Goal: Task Accomplishment & Management: Use online tool/utility

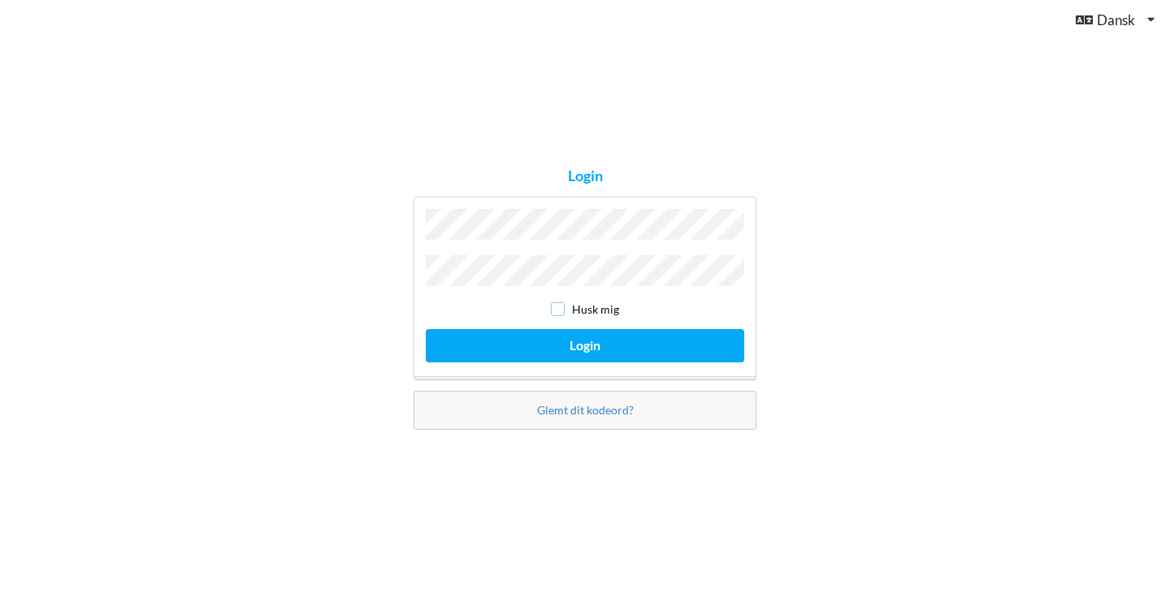
click at [561, 309] on input "checkbox" at bounding box center [558, 309] width 14 height 14
checkbox input "true"
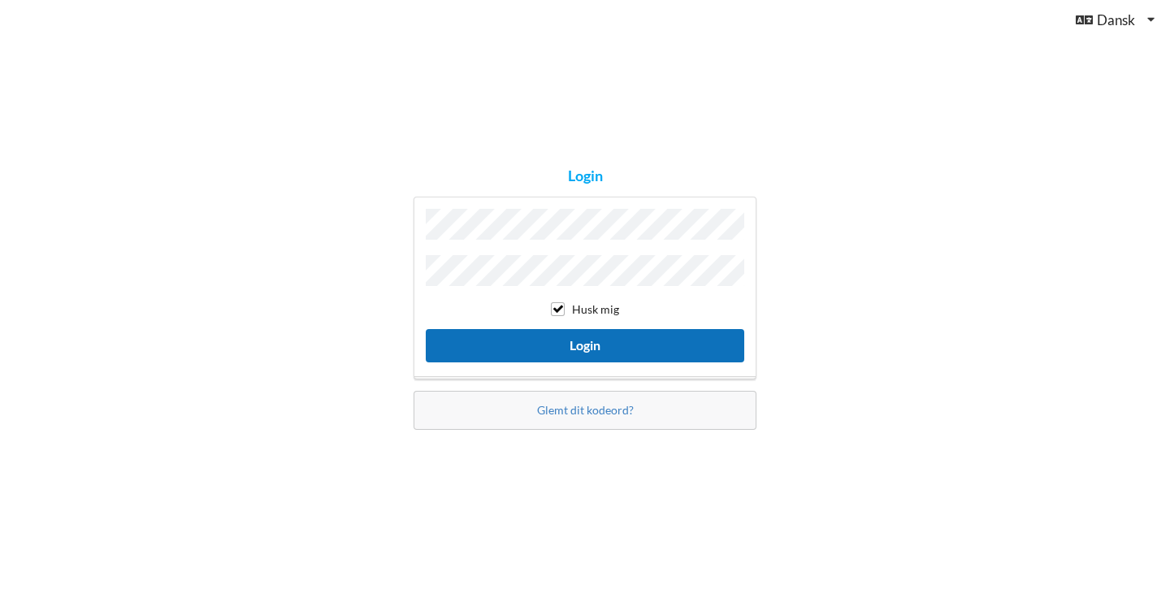
click at [613, 336] on button "Login" at bounding box center [585, 345] width 319 height 33
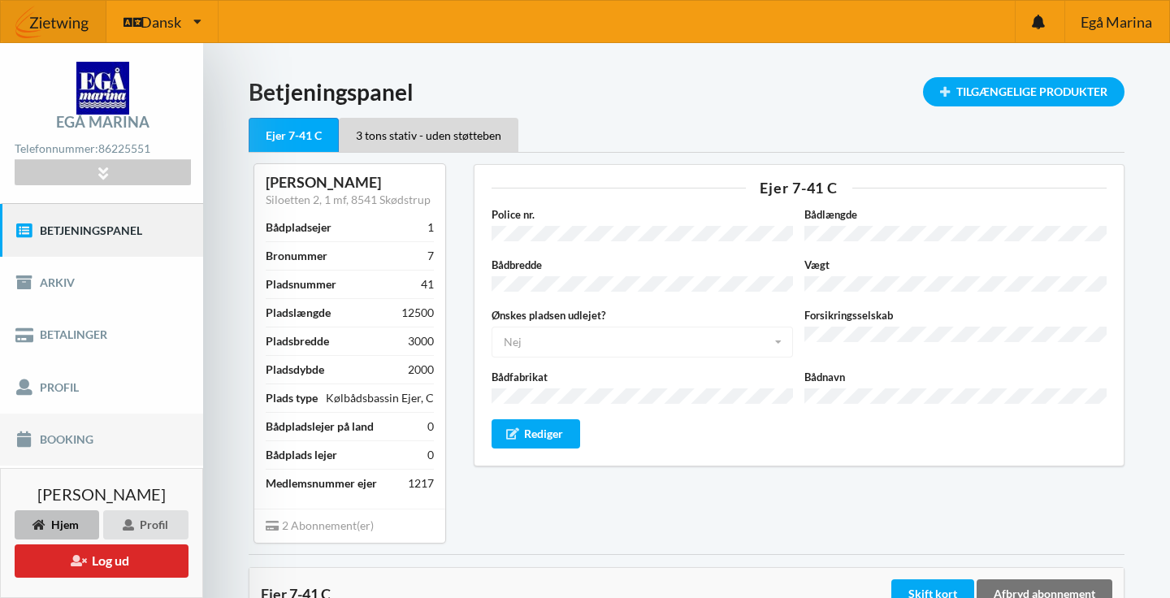
click at [61, 443] on link "Booking" at bounding box center [101, 440] width 203 height 52
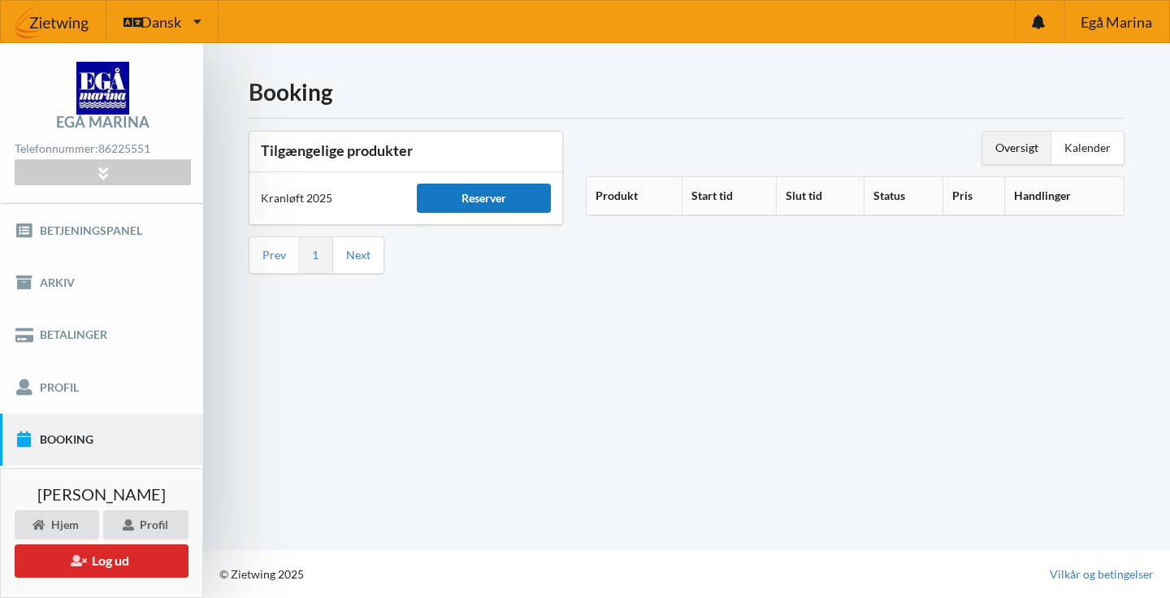
click at [510, 199] on div "Reserver" at bounding box center [483, 198] width 133 height 29
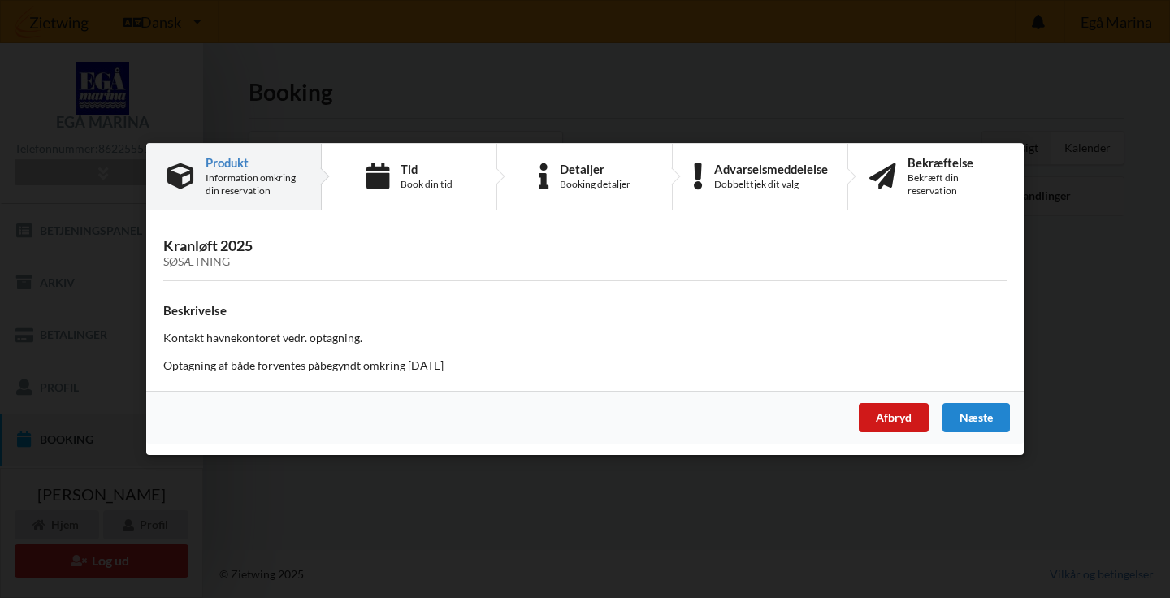
click at [889, 422] on div "Afbryd" at bounding box center [894, 417] width 70 height 29
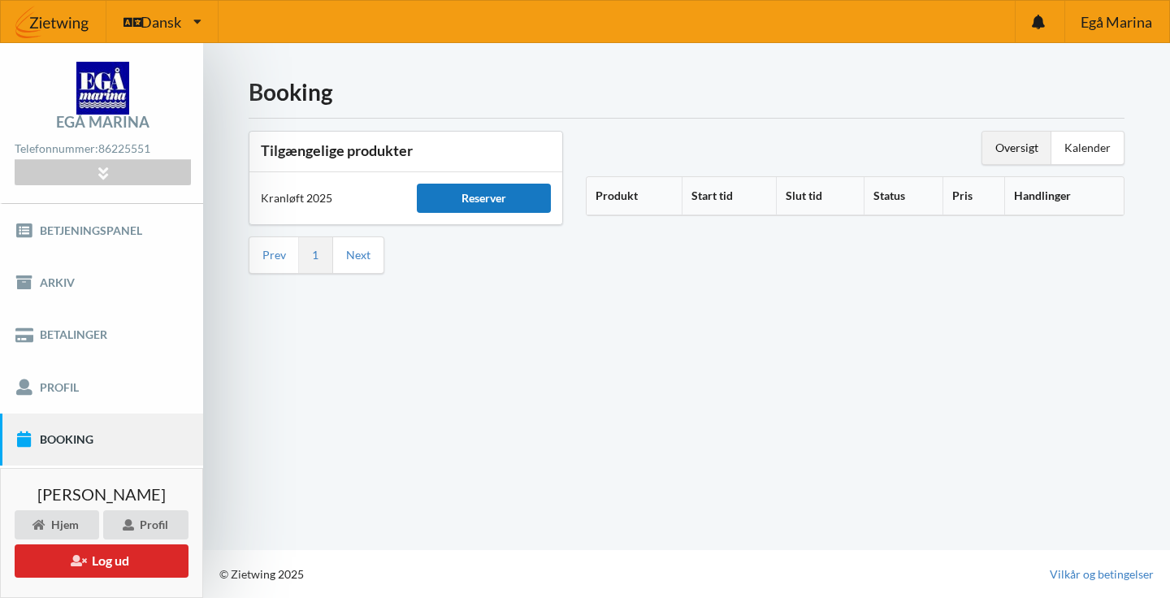
click at [475, 208] on div "Reserver" at bounding box center [483, 198] width 133 height 29
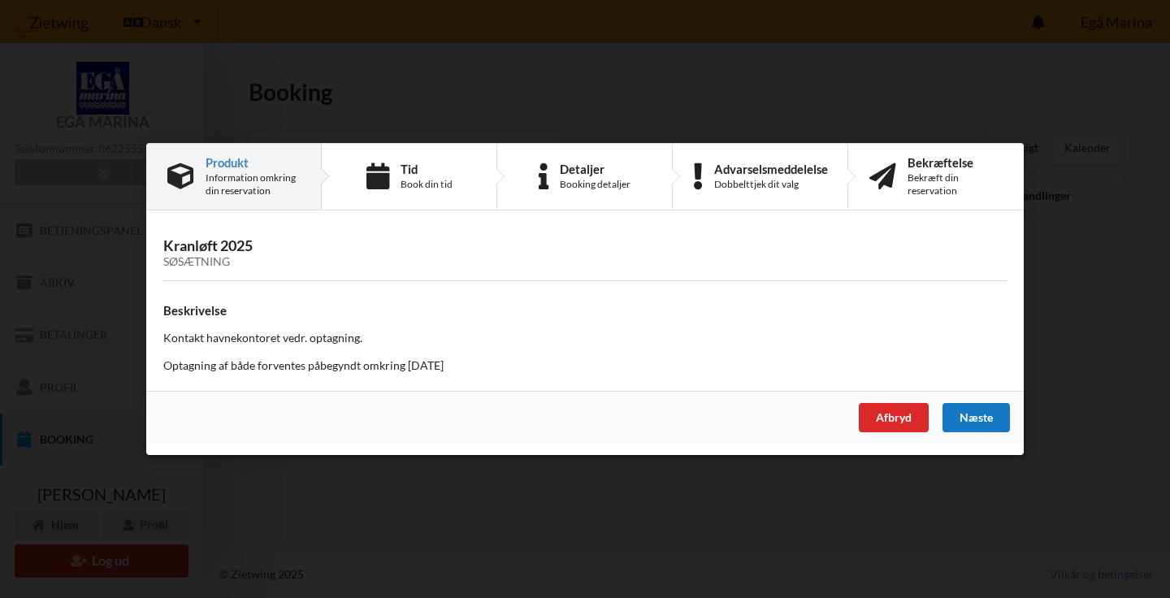
click at [968, 410] on div "Næste" at bounding box center [976, 417] width 67 height 29
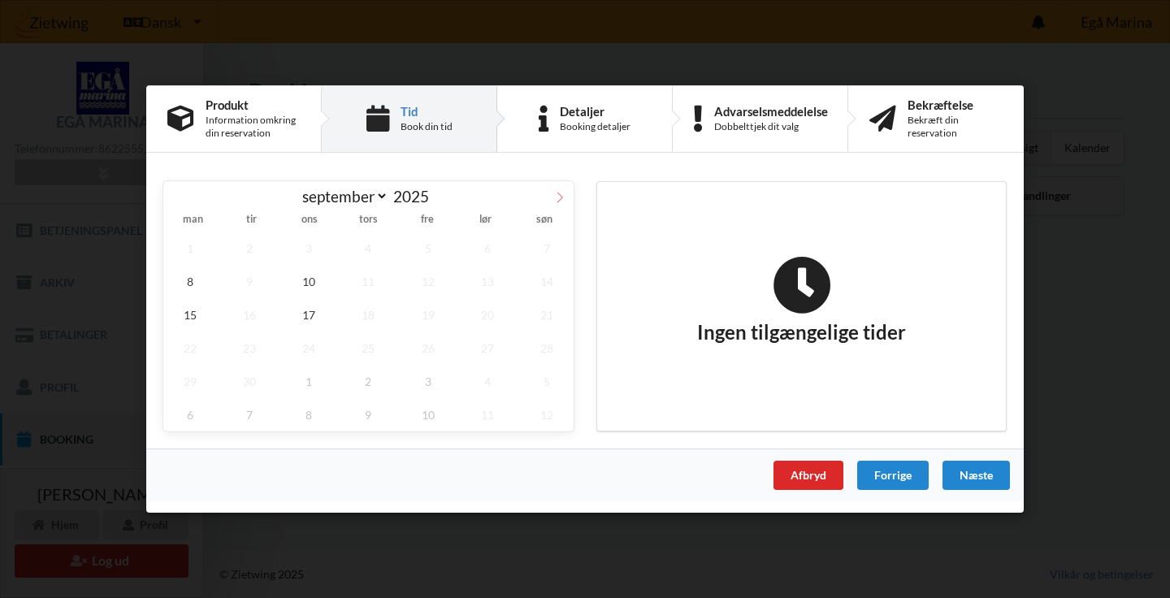
click at [564, 198] on icon at bounding box center [559, 197] width 11 height 11
select select "9"
click at [202, 318] on span "13" at bounding box center [190, 314] width 54 height 33
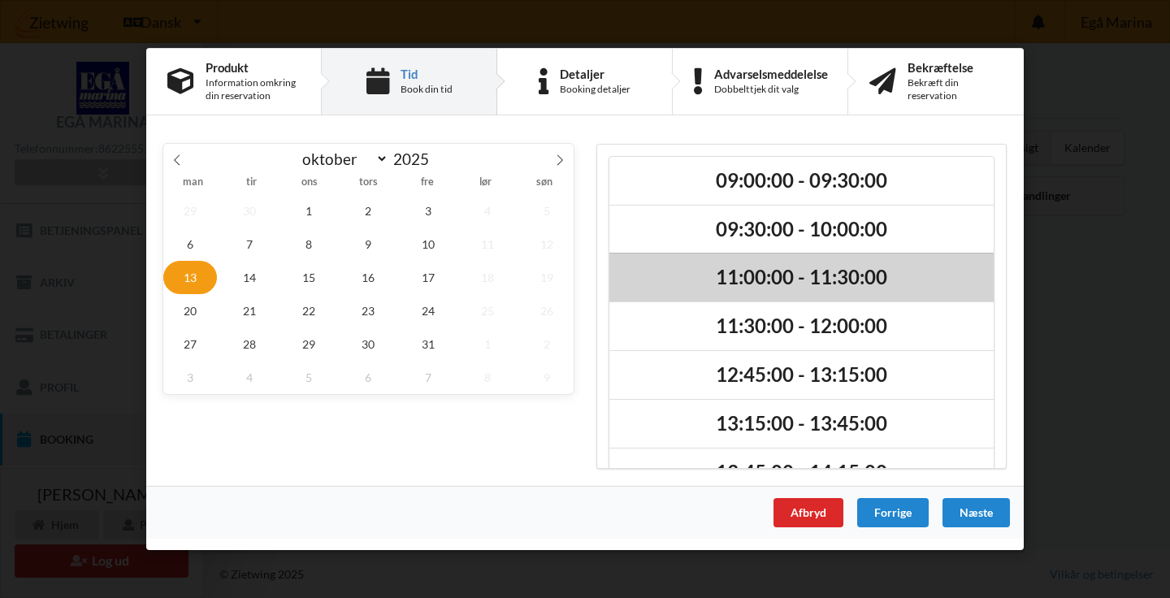
click at [781, 280] on h2 "11:00:00 - 11:30:00" at bounding box center [802, 278] width 362 height 25
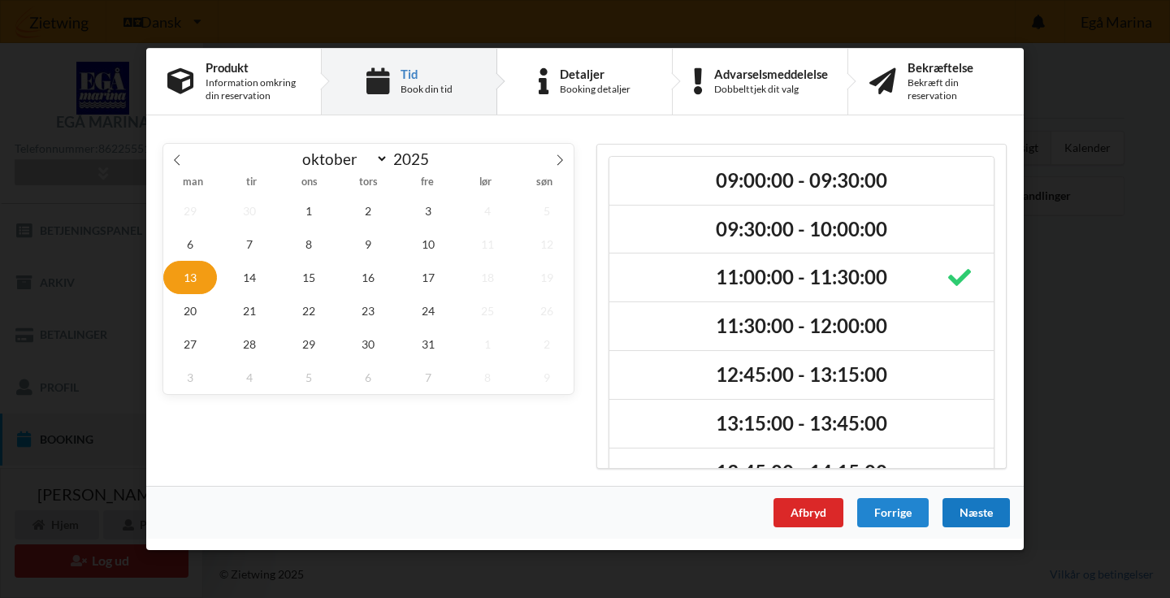
click at [978, 518] on div "Næste" at bounding box center [976, 512] width 67 height 29
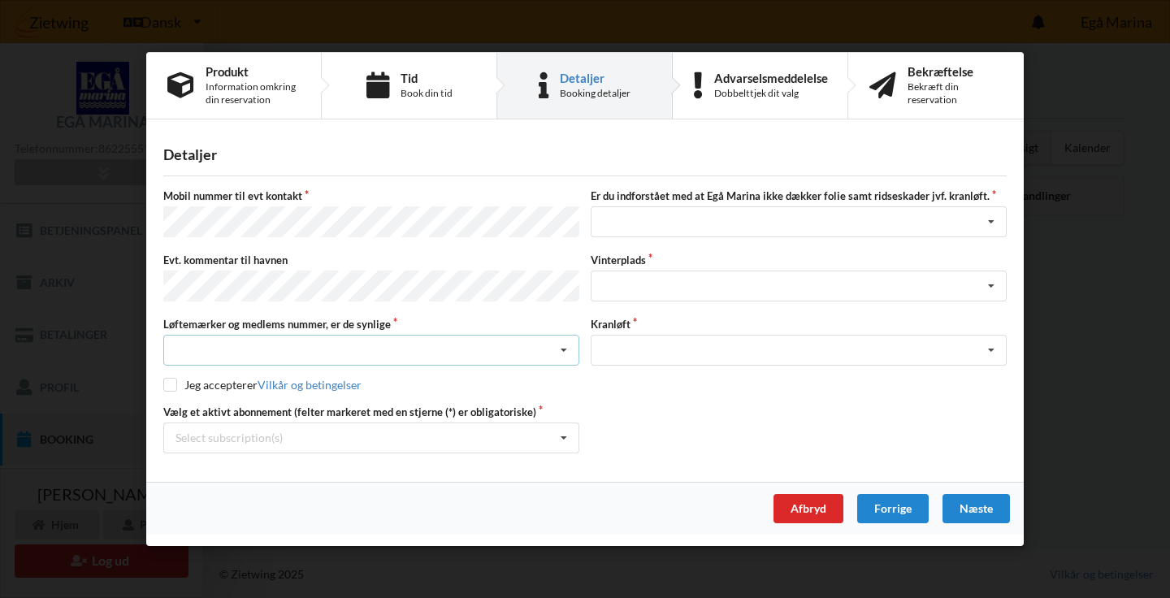
click at [562, 345] on icon at bounding box center [564, 351] width 24 height 30
click at [364, 403] on div "Ja, mine mærker er synlige og intakte" at bounding box center [371, 410] width 414 height 30
click at [180, 384] on label "Jeg accepterer Vilkår og betingelser" at bounding box center [262, 385] width 198 height 14
click at [993, 288] on icon at bounding box center [991, 286] width 24 height 30
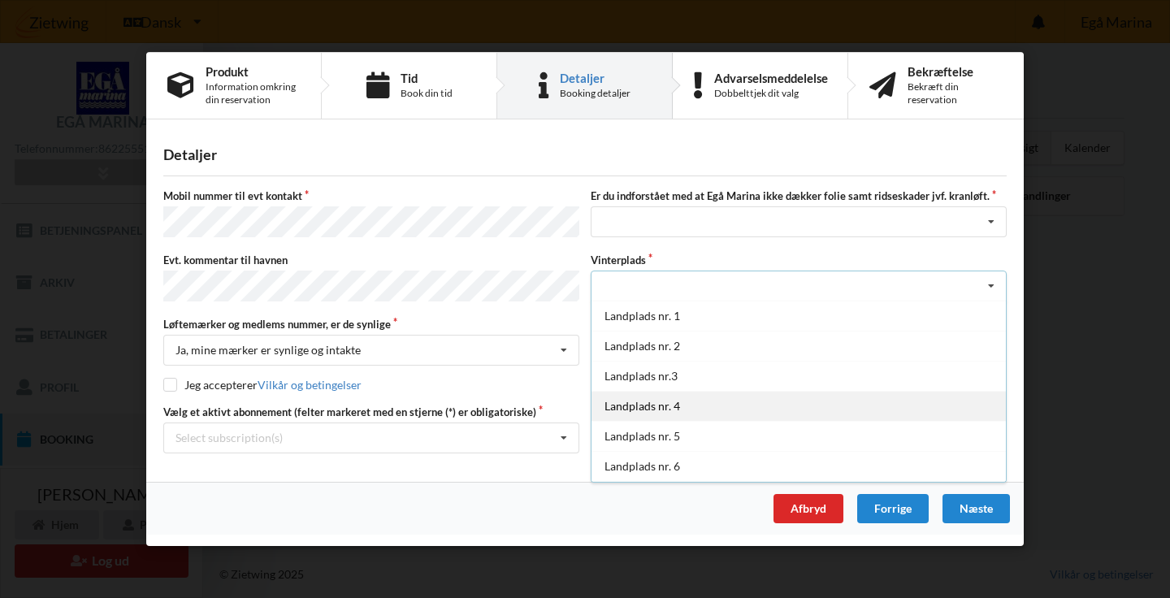
click at [665, 405] on div "Landplads nr. 4" at bounding box center [799, 406] width 414 height 30
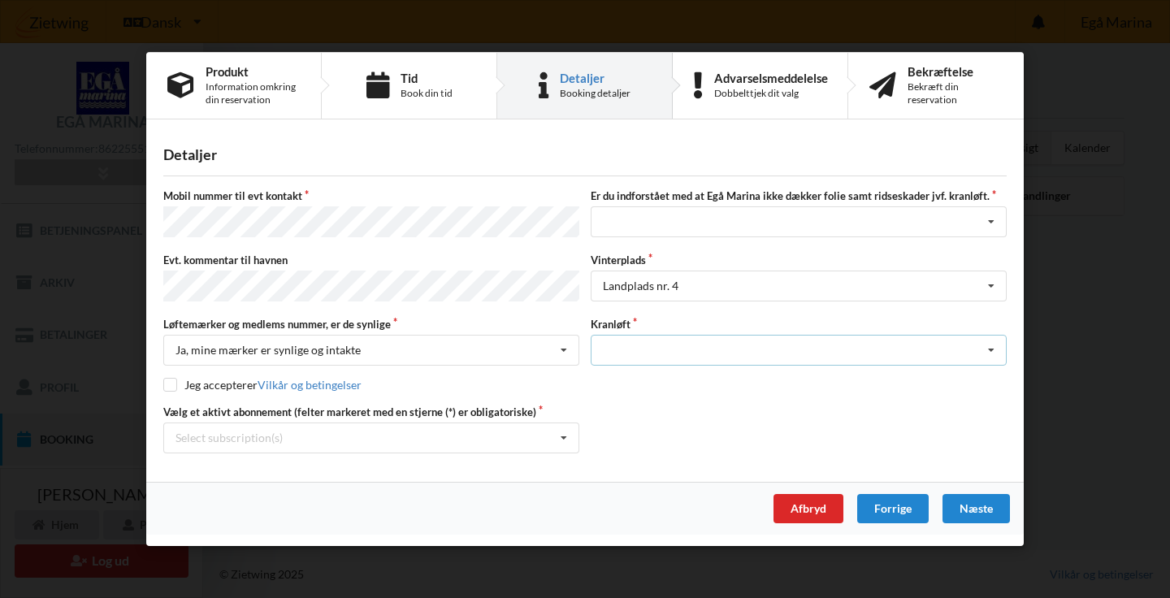
click at [826, 347] on div "Optagning" at bounding box center [799, 350] width 416 height 31
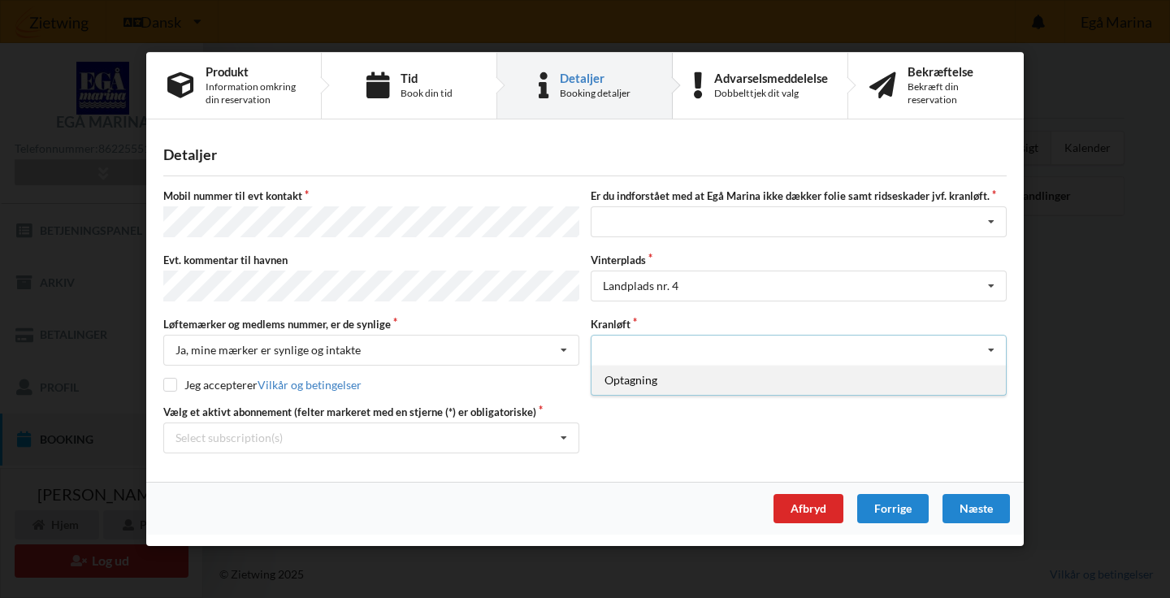
click at [649, 384] on div "Optagning" at bounding box center [799, 380] width 414 height 30
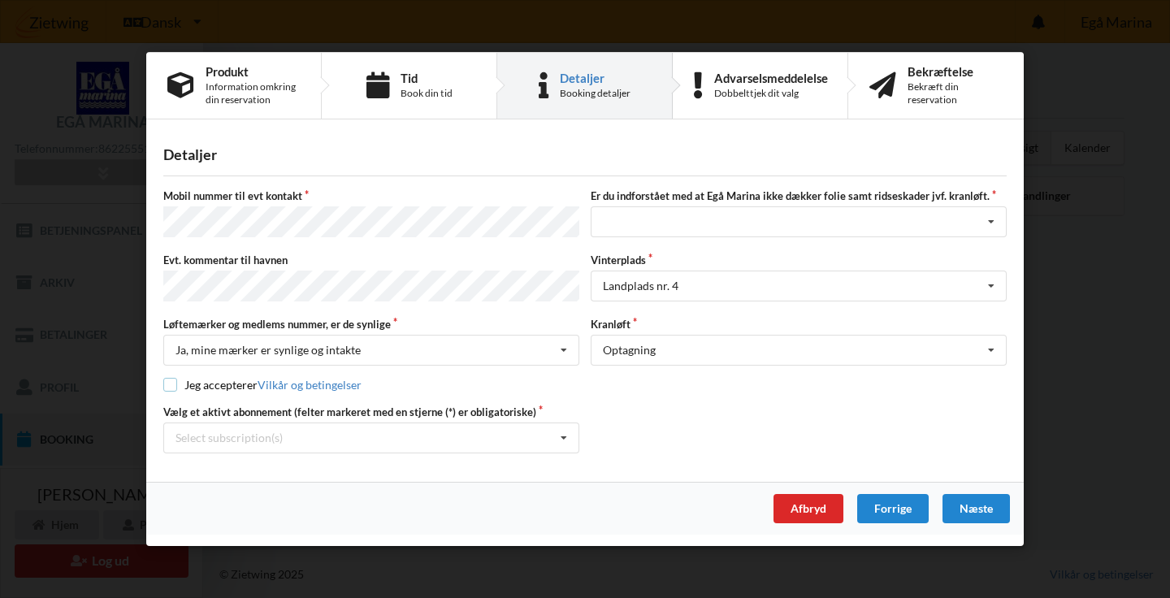
click at [174, 380] on input "checkbox" at bounding box center [170, 385] width 14 height 14
checkbox input "true"
click at [984, 508] on div "Næste" at bounding box center [976, 508] width 67 height 29
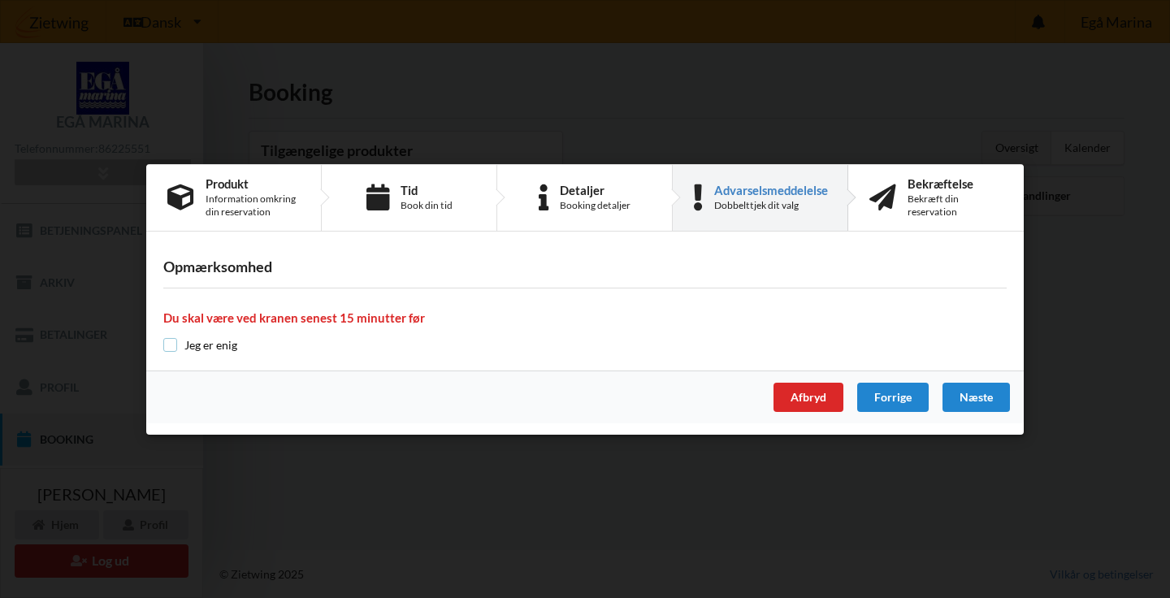
click at [173, 345] on input "checkbox" at bounding box center [170, 345] width 14 height 14
checkbox input "true"
click at [982, 393] on div "Næste" at bounding box center [976, 397] width 67 height 29
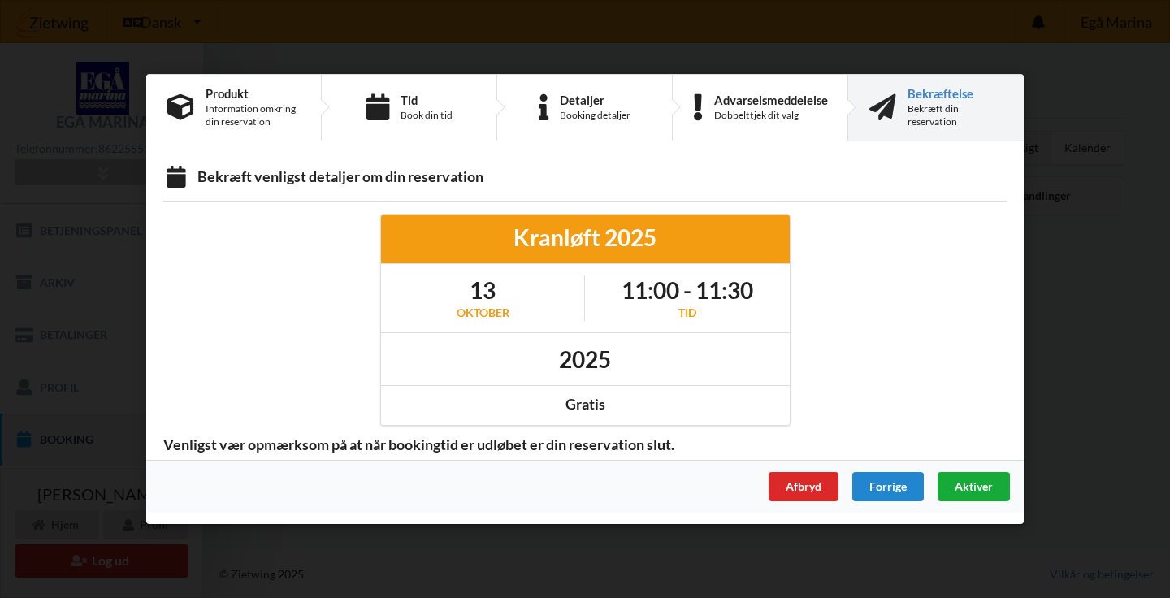
click at [979, 484] on span "Aktiver" at bounding box center [974, 486] width 38 height 14
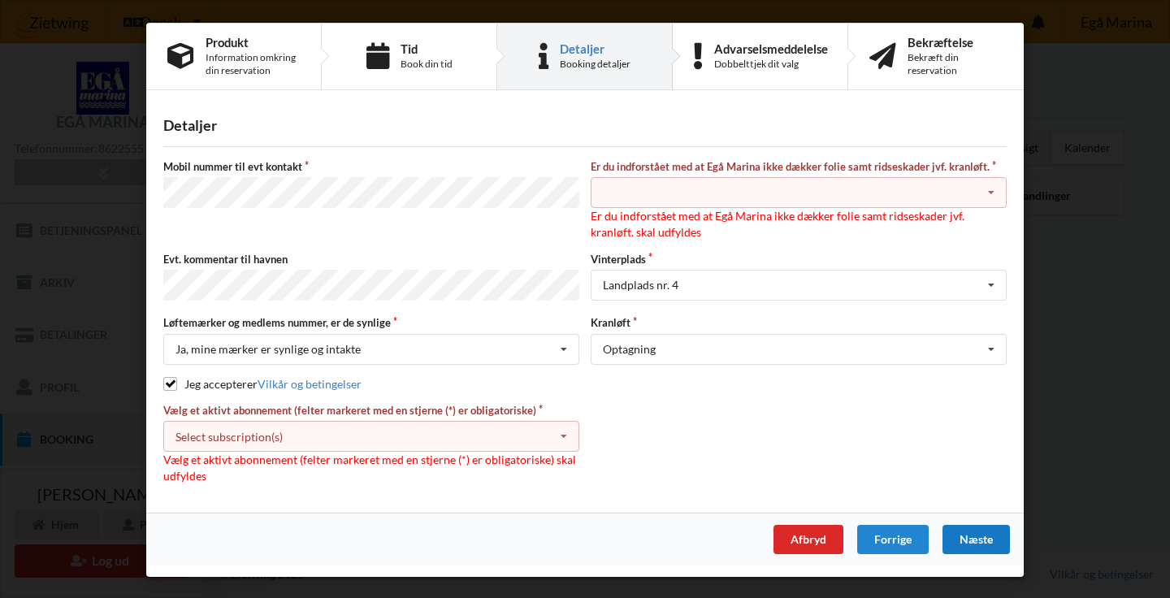
click at [996, 196] on icon at bounding box center [991, 193] width 24 height 30
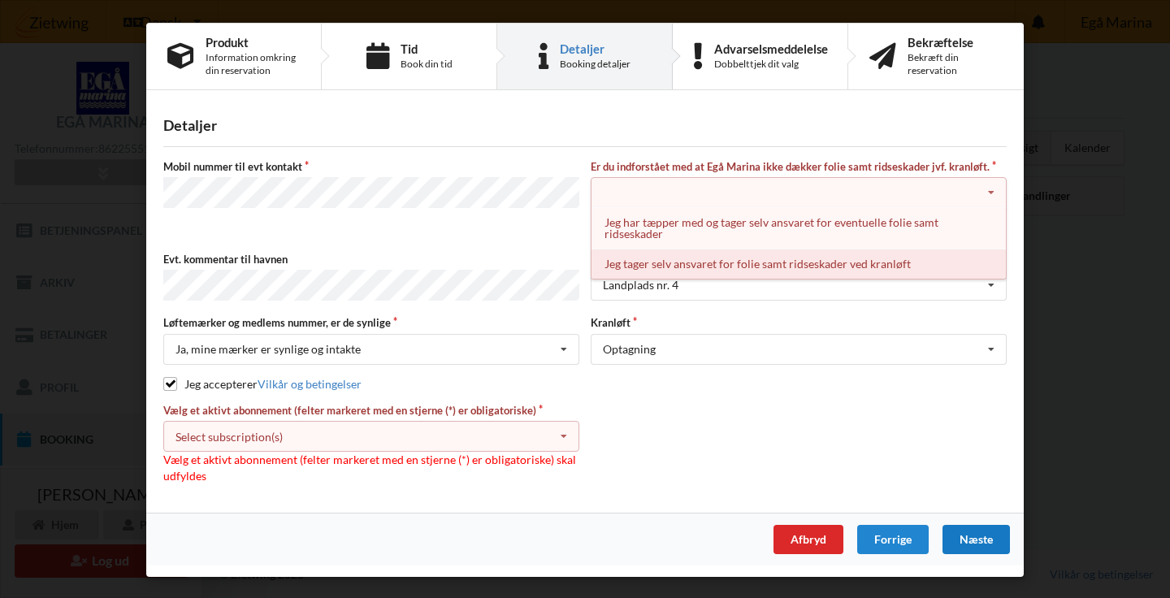
click at [883, 264] on div "Jeg tager selv ansvaret for folie samt ridseskader ved kranløft" at bounding box center [799, 264] width 414 height 30
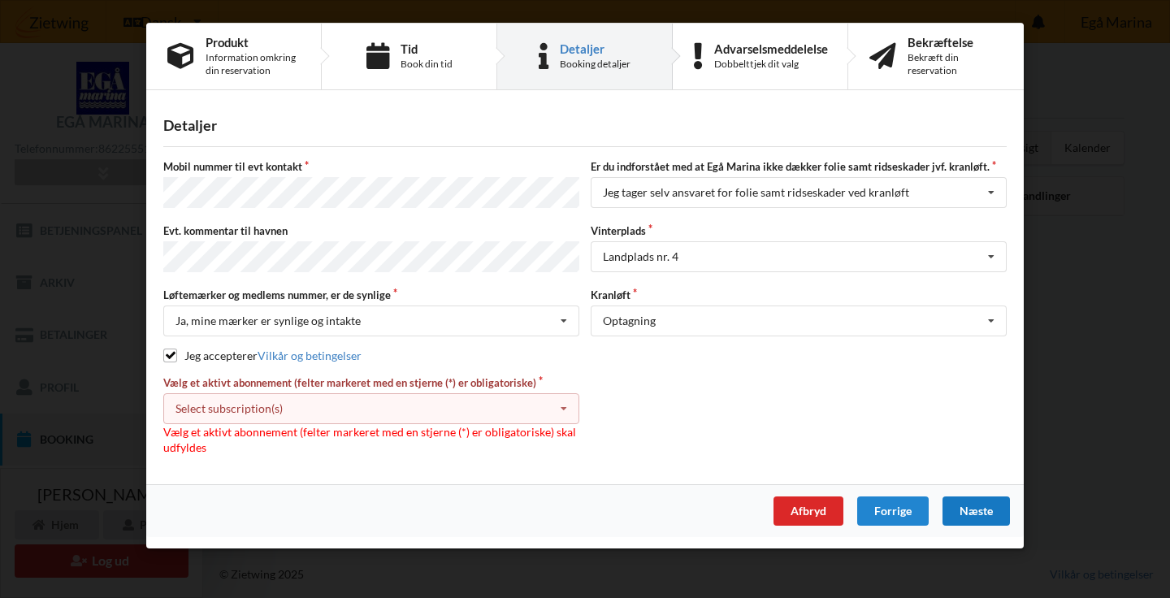
click at [570, 400] on icon at bounding box center [564, 409] width 24 height 30
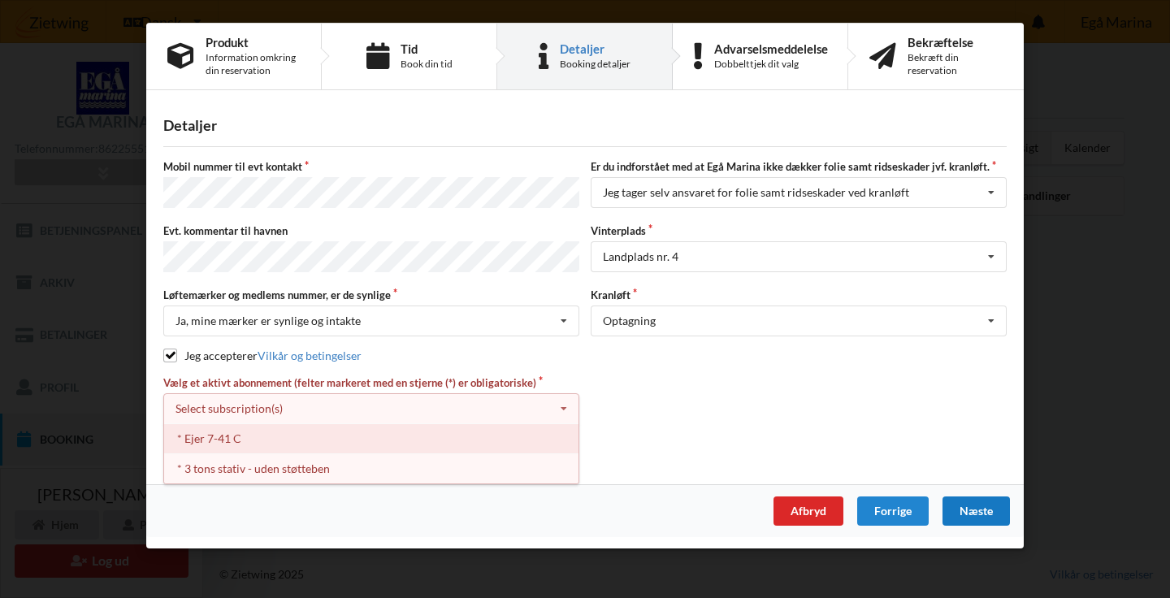
click at [252, 432] on div "* Ejer 7-41 C" at bounding box center [371, 438] width 414 height 30
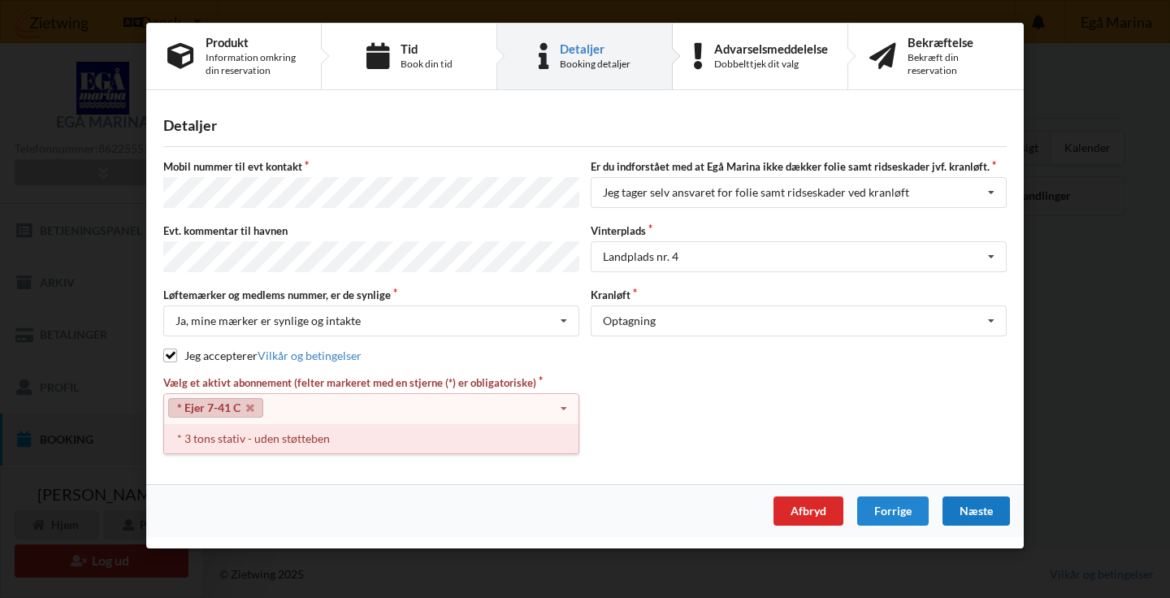
click at [342, 426] on div "* 3 tons stativ - uden støtteben" at bounding box center [371, 438] width 414 height 30
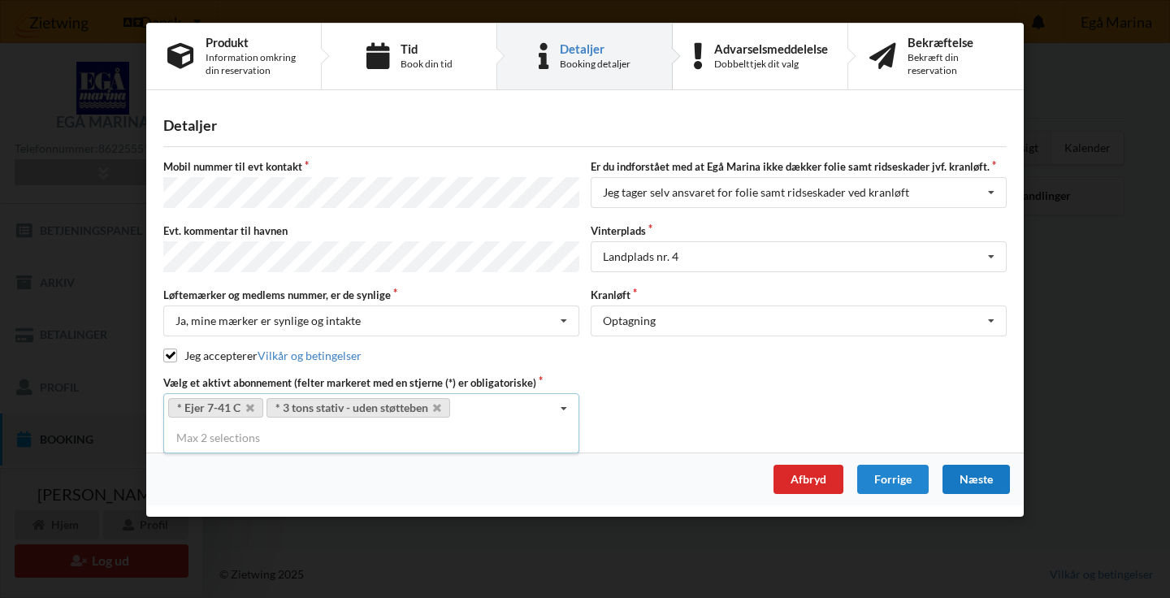
click at [974, 474] on div "Næste" at bounding box center [976, 479] width 67 height 29
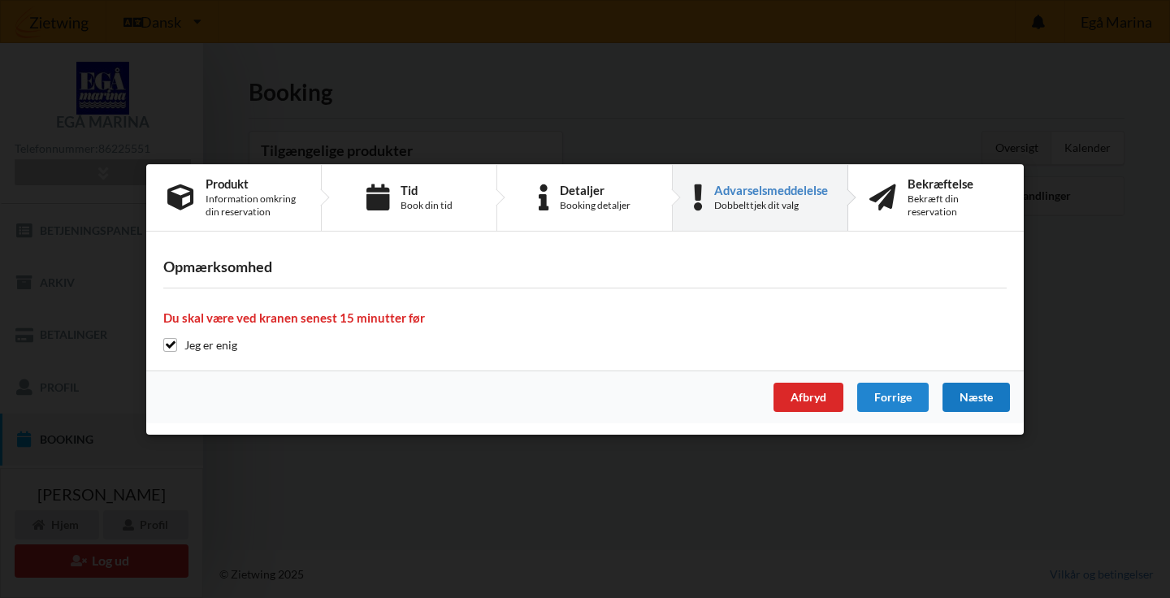
click at [986, 398] on div "Næste" at bounding box center [976, 397] width 67 height 29
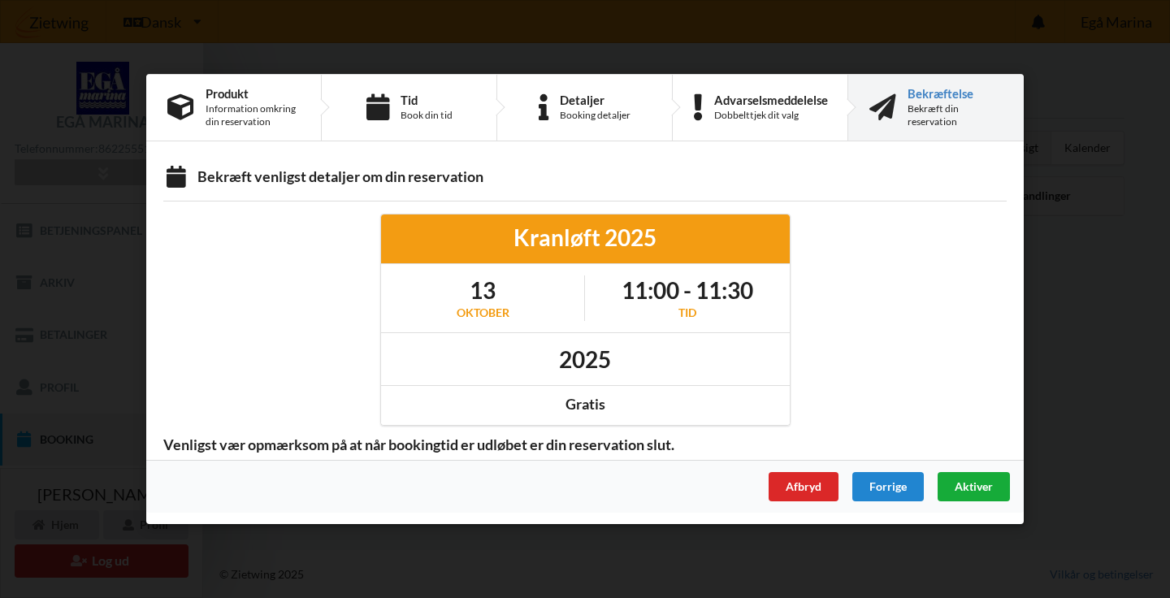
click at [976, 481] on span "Aktiver" at bounding box center [974, 486] width 38 height 14
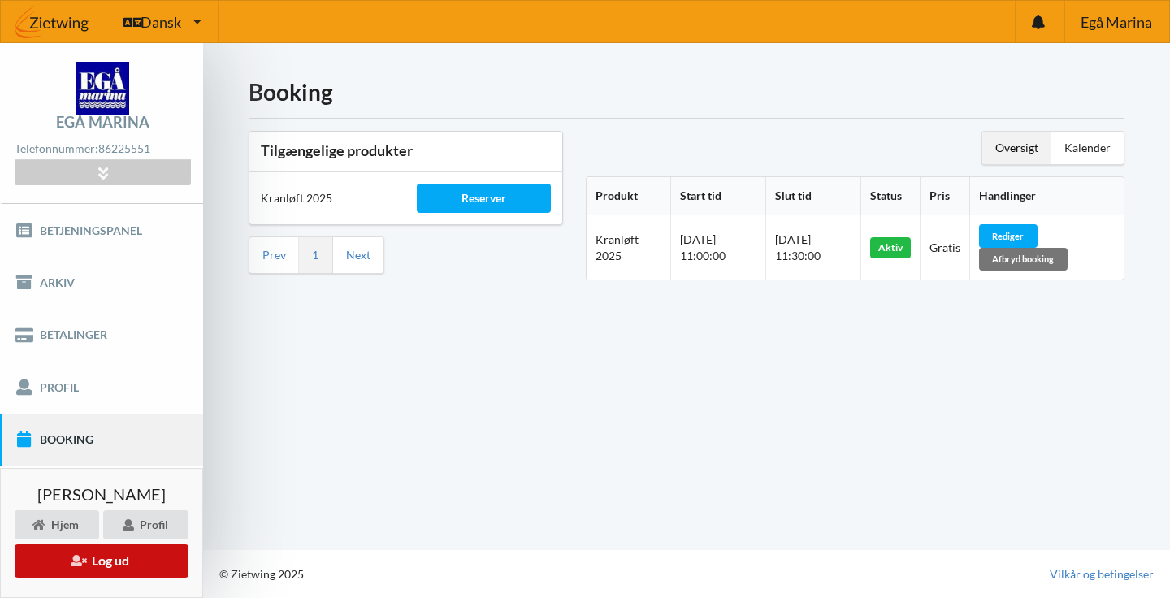
click at [110, 575] on button "Log ud" at bounding box center [102, 560] width 174 height 33
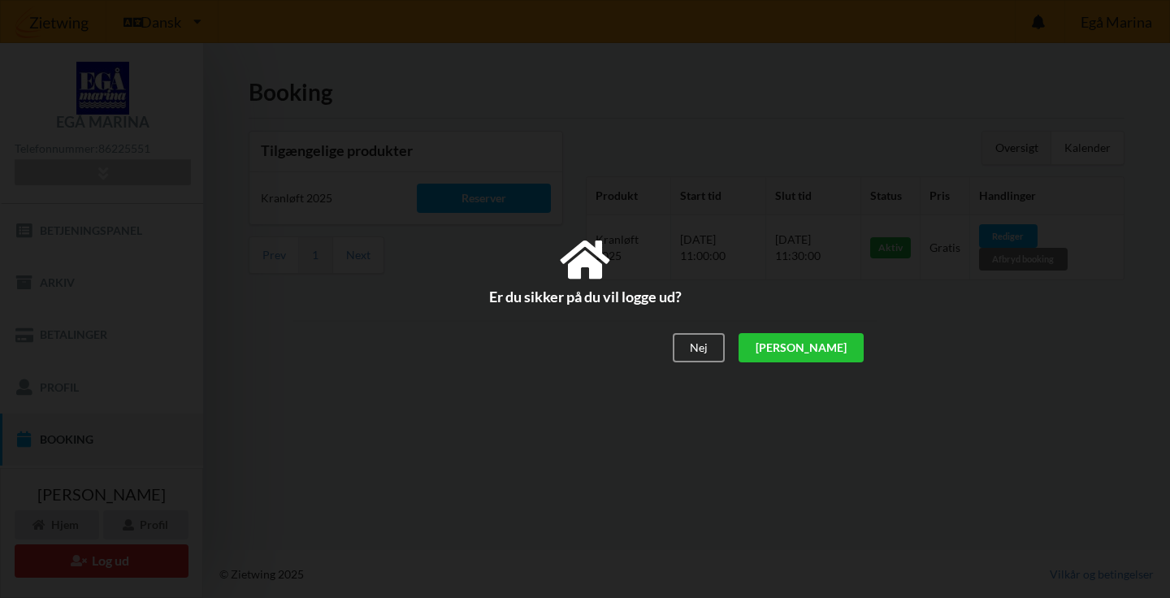
click at [848, 345] on div "[PERSON_NAME]" at bounding box center [801, 348] width 125 height 29
